Goal: Check status: Check status

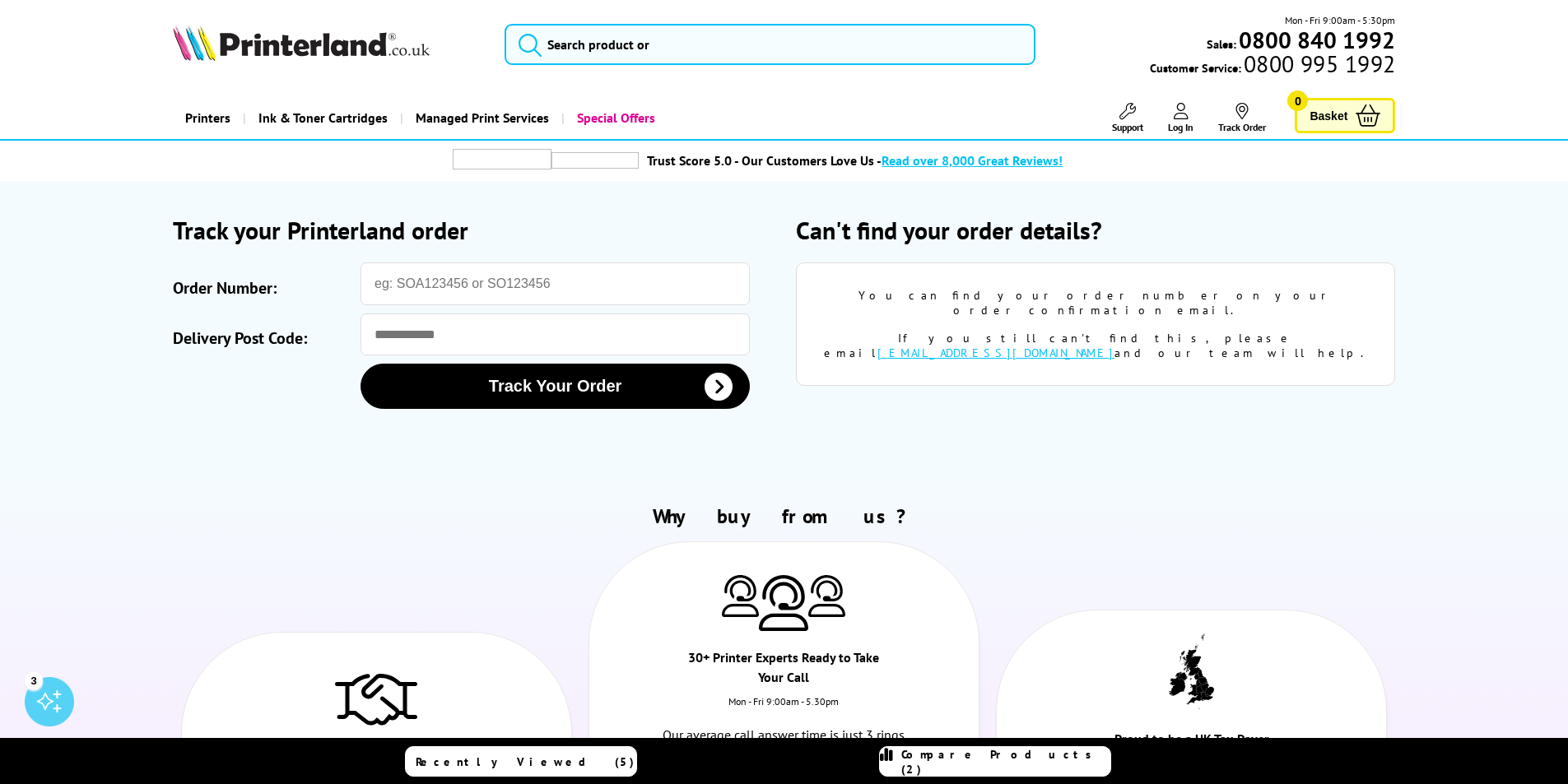
type input "3035360"
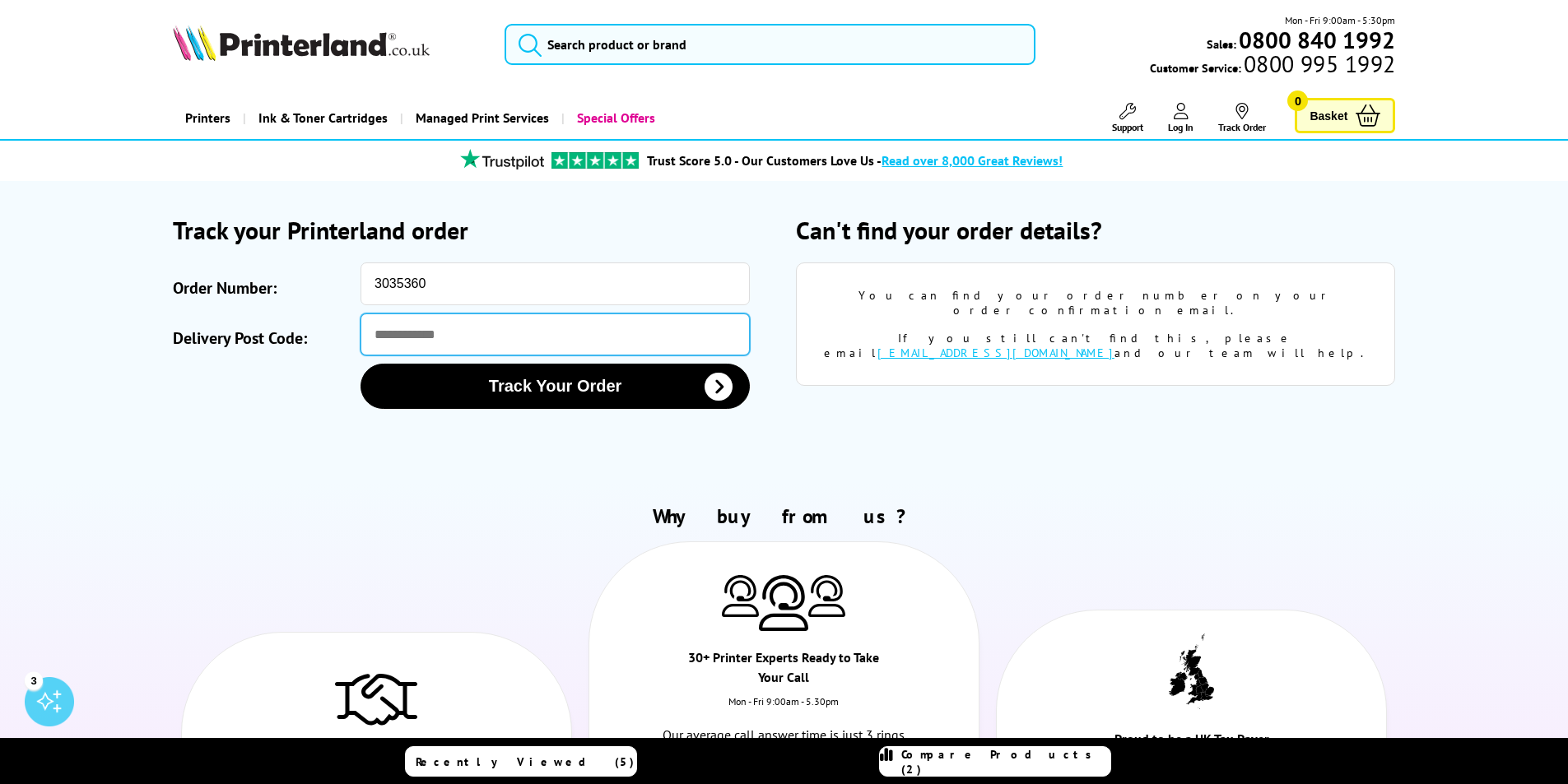
click at [445, 331] on input "Delivery Post Code:" at bounding box center [555, 334] width 389 height 42
type input "*******"
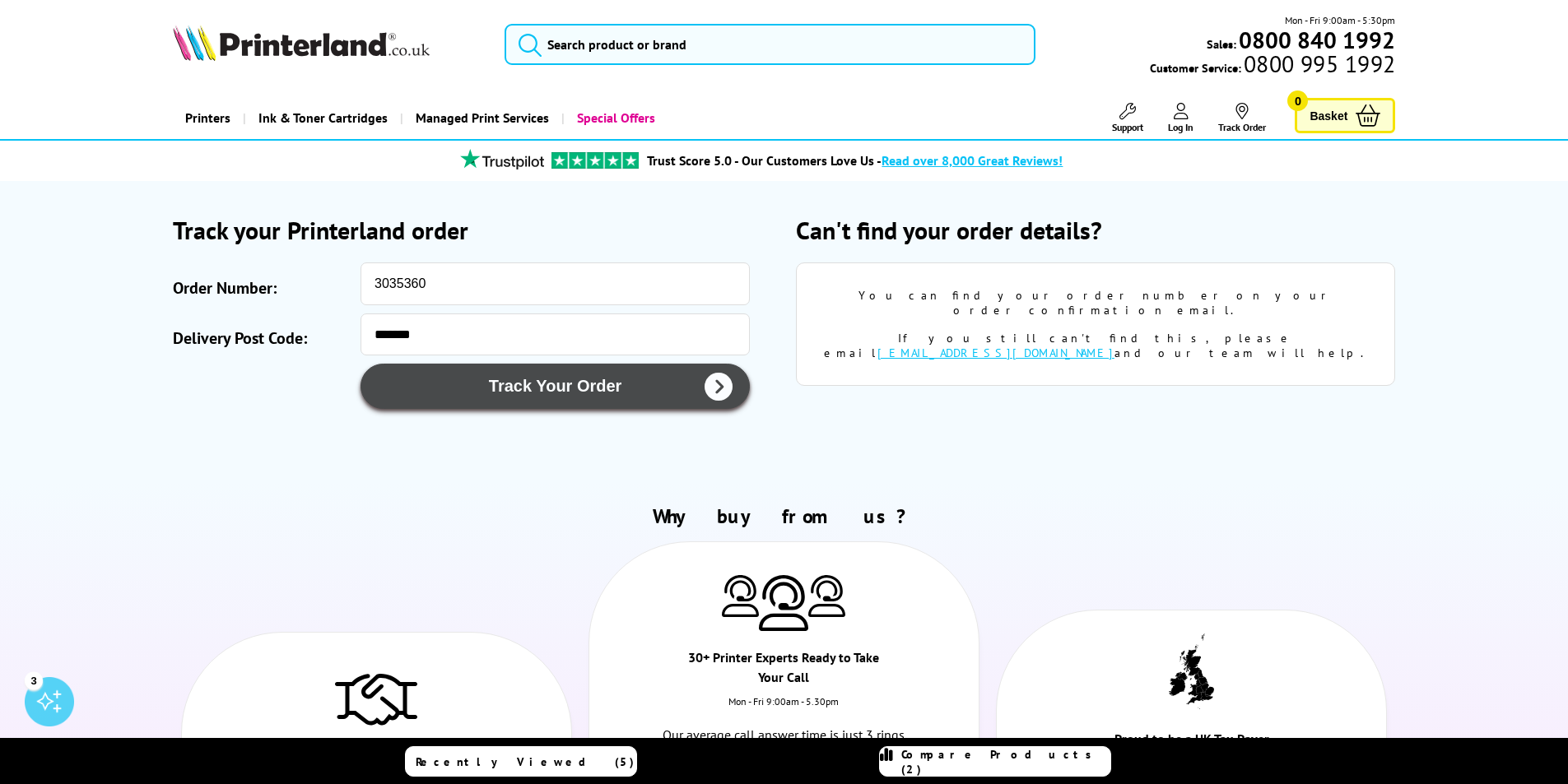
click at [530, 393] on button "Track Your Order" at bounding box center [555, 386] width 389 height 45
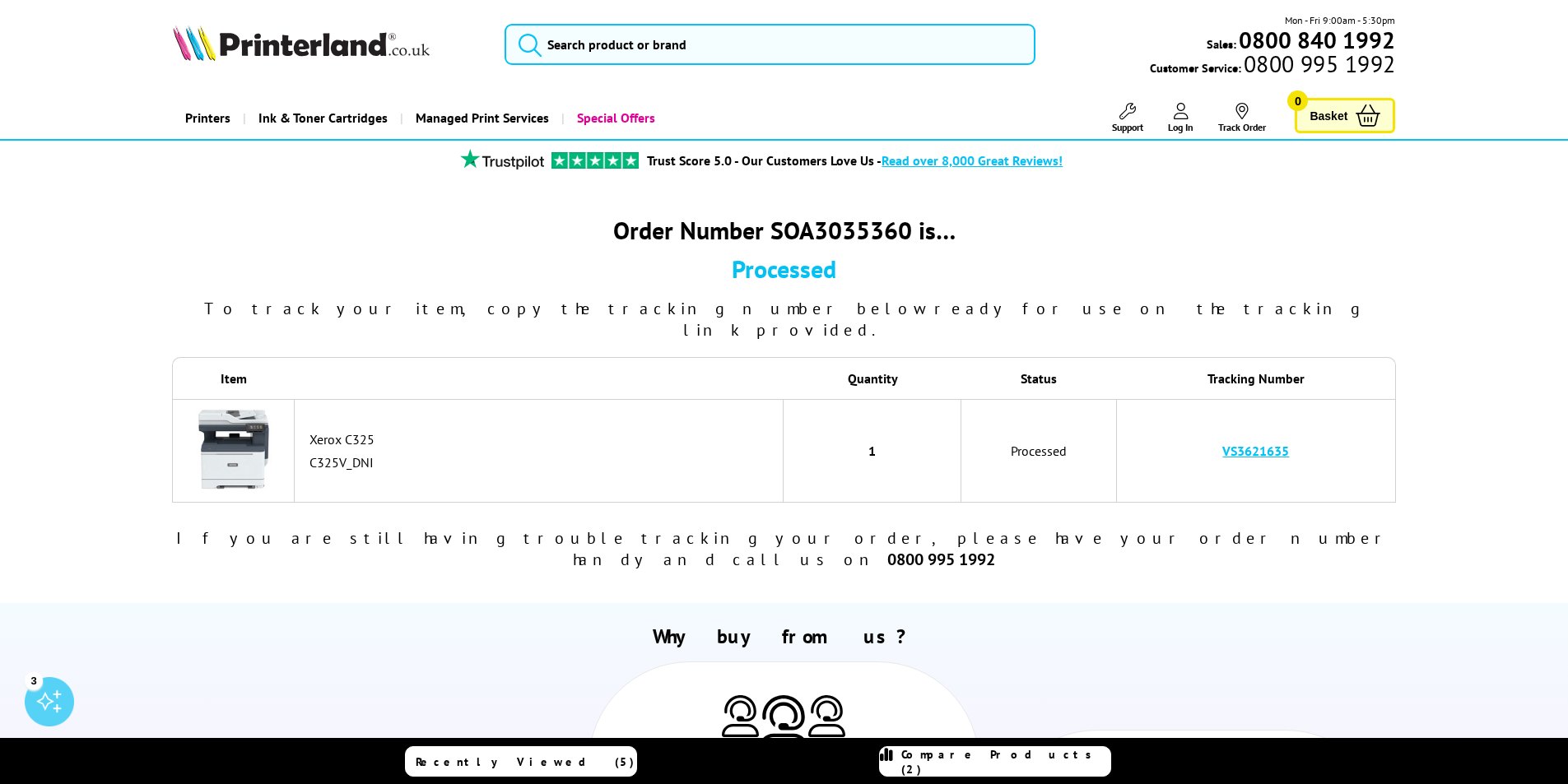
click at [1266, 443] on link "VS3621635" at bounding box center [1256, 451] width 67 height 17
click at [1244, 443] on link "VS3621635" at bounding box center [1256, 451] width 67 height 17
